Goal: Task Accomplishment & Management: Use online tool/utility

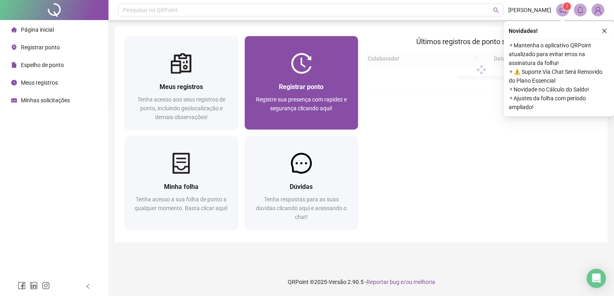
click at [322, 102] on span "Registre sua presença com rapidez e segurança clicando aqui!" at bounding box center [301, 103] width 91 height 15
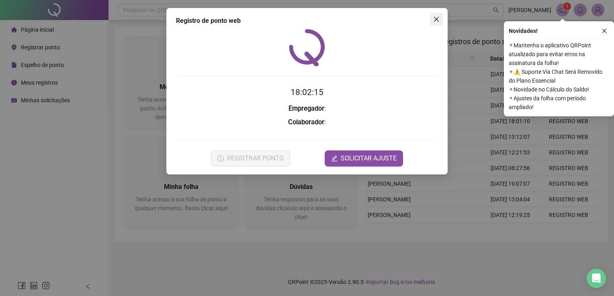
click at [437, 21] on icon "close" at bounding box center [436, 19] width 6 height 6
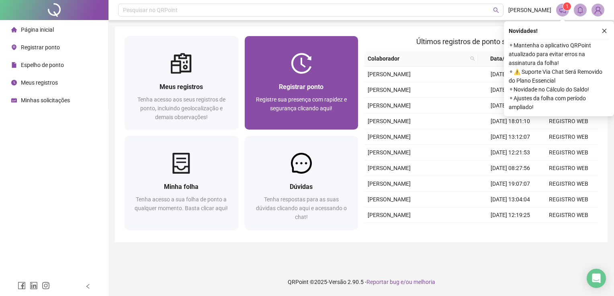
click at [357, 75] on div "Registrar ponto Registre sua presença com rapidez e segurança clicando aqui!" at bounding box center [302, 102] width 114 height 56
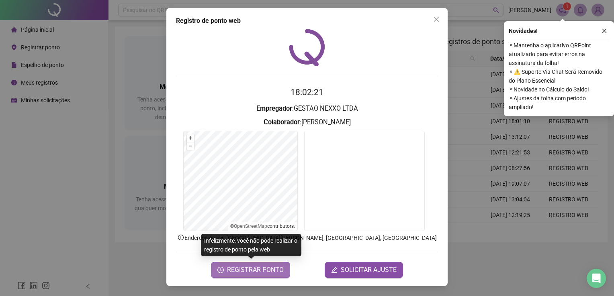
click at [267, 268] on span "REGISTRAR PONTO" at bounding box center [255, 270] width 57 height 10
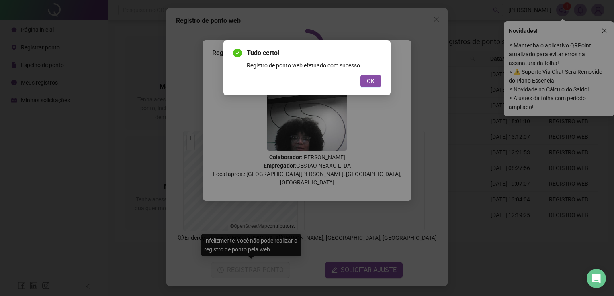
click at [369, 88] on div "Tudo certo! Registro de ponto web efetuado com sucesso. OK" at bounding box center [306, 67] width 167 height 55
click at [369, 84] on span "OK" at bounding box center [371, 81] width 8 height 9
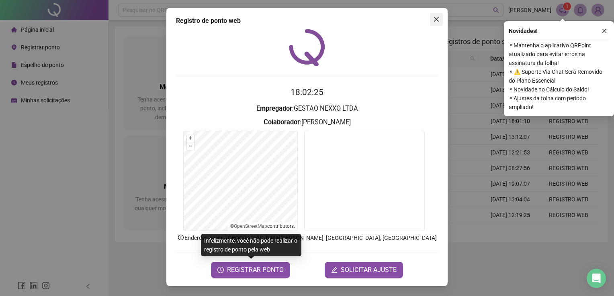
click at [434, 22] on icon "close" at bounding box center [436, 19] width 6 height 6
